Goal: Task Accomplishment & Management: Use online tool/utility

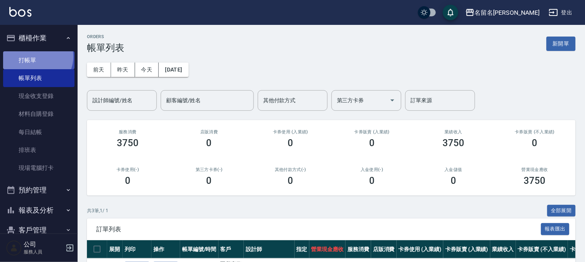
click at [36, 56] on link "打帳單" at bounding box center [38, 60] width 71 height 18
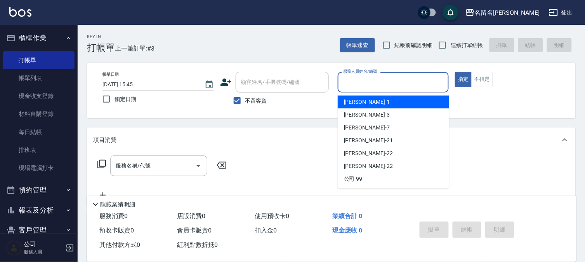
click at [418, 82] on input "服務人員姓名/編號" at bounding box center [393, 82] width 104 height 14
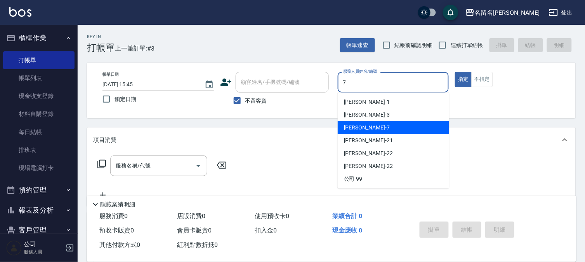
type input "[PERSON_NAME]-7"
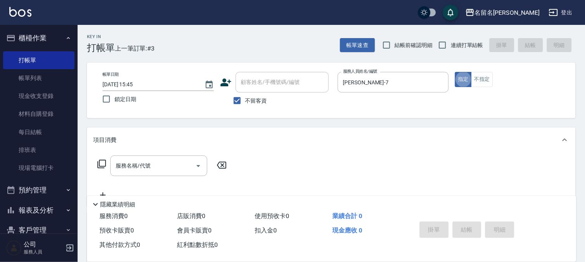
type button "true"
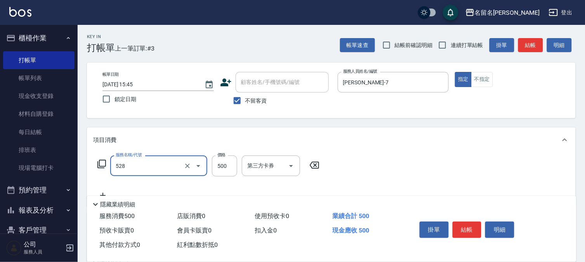
type input "頭皮養護B(528)"
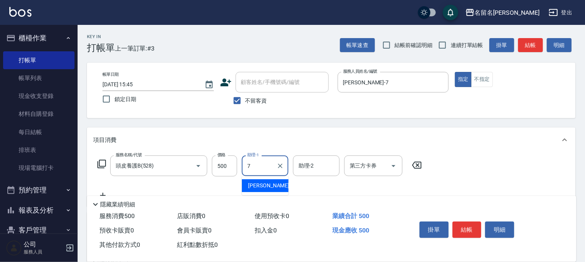
type input "[PERSON_NAME]-7"
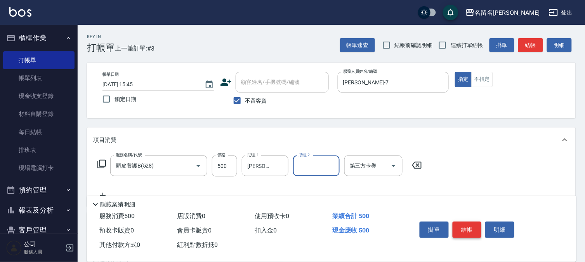
click at [464, 227] on button "結帳" at bounding box center [467, 229] width 29 height 16
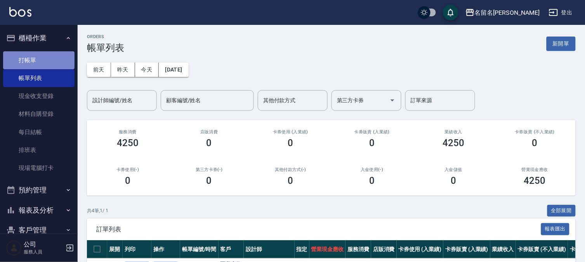
click at [59, 62] on link "打帳單" at bounding box center [38, 60] width 71 height 18
